Goal: Check status

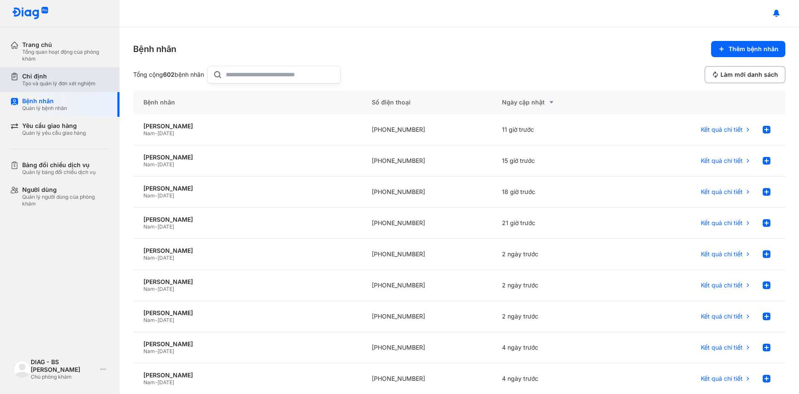
click at [68, 78] on div "Chỉ định" at bounding box center [58, 77] width 73 height 8
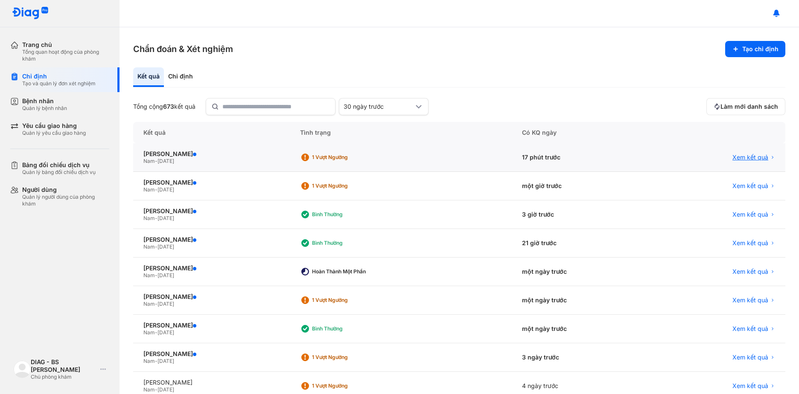
click at [732, 159] on span "Xem kết quả" at bounding box center [750, 158] width 36 height 8
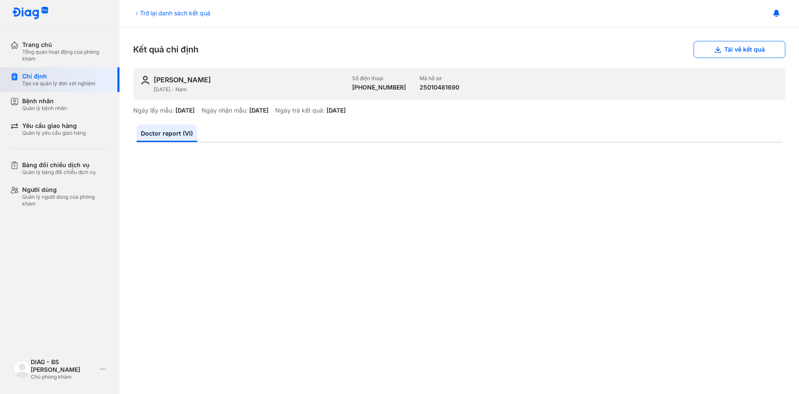
click at [49, 79] on div "Chỉ định" at bounding box center [58, 77] width 73 height 8
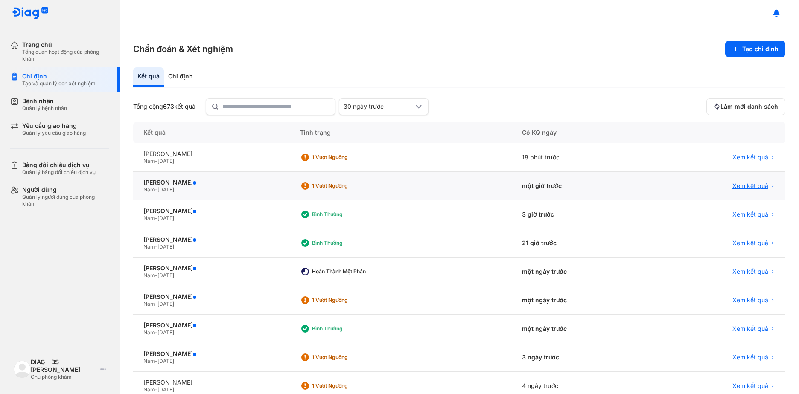
click at [732, 187] on span "Xem kết quả" at bounding box center [750, 186] width 36 height 8
click at [736, 186] on span "Xem kết quả" at bounding box center [750, 186] width 36 height 8
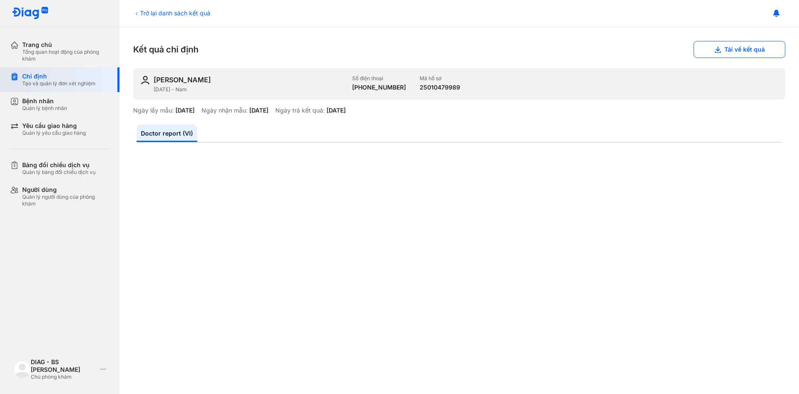
click at [61, 83] on div "Tạo và quản lý đơn xét nghiệm" at bounding box center [58, 83] width 73 height 7
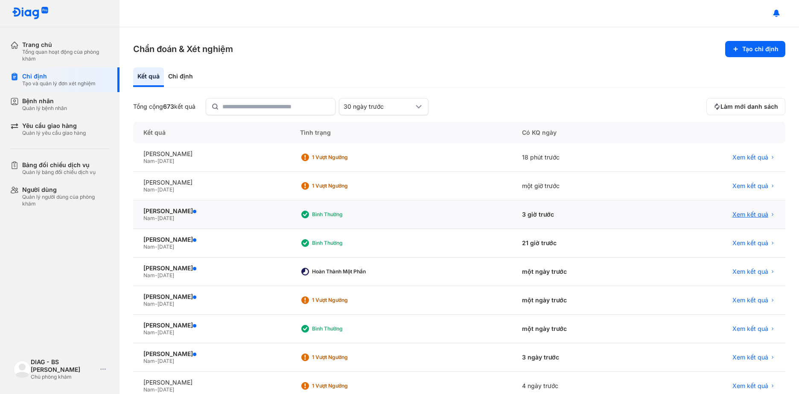
click at [732, 214] on span "Xem kết quả" at bounding box center [750, 215] width 36 height 8
